Goal: Transaction & Acquisition: Purchase product/service

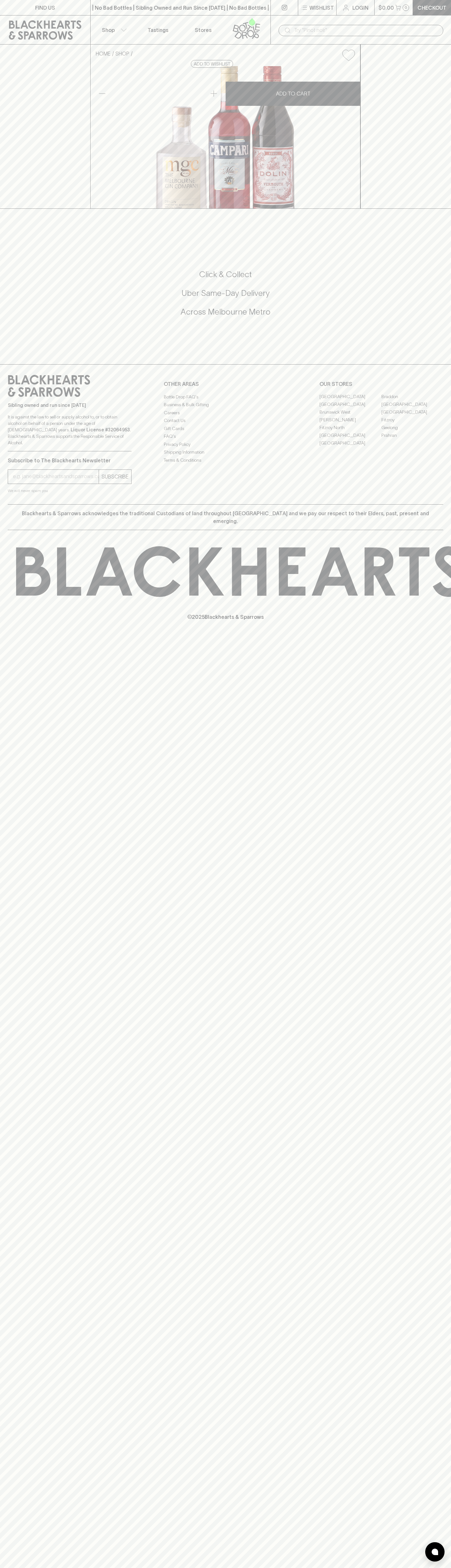
click at [149, 24] on link "Tastings" at bounding box center [159, 30] width 46 height 29
click at [449, 1199] on div "FIND US | No Bad Bottles | Sibling Owned and Run Since 2006 | No Bad Bottles | …" at bounding box center [225, 784] width 451 height 1568
click at [56, 1568] on html "FIND US | No Bad Bottles | Sibling Owned and Run Since 2006 | No Bad Bottles | …" at bounding box center [225, 784] width 451 height 1568
click at [24, 208] on div "HOME SHOP Negroni Pack #1 $150.00 Add to wishlist No Further Discounts 1 ADD TO…" at bounding box center [225, 127] width 451 height 165
